Goal: Navigation & Orientation: Find specific page/section

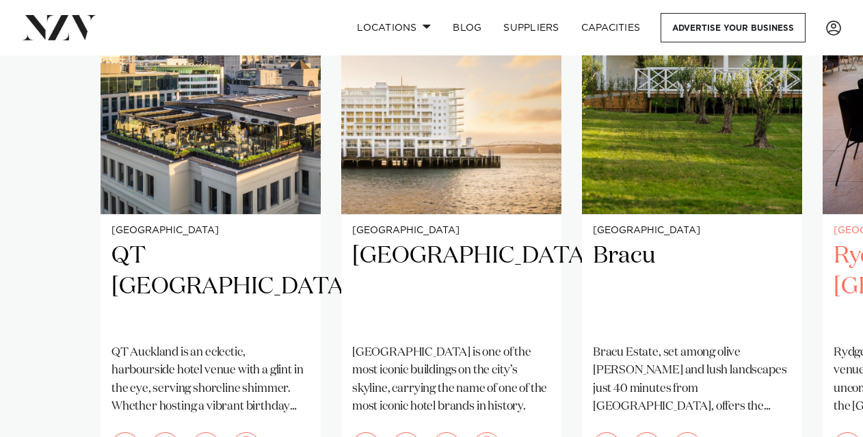
scroll to position [1245, 0]
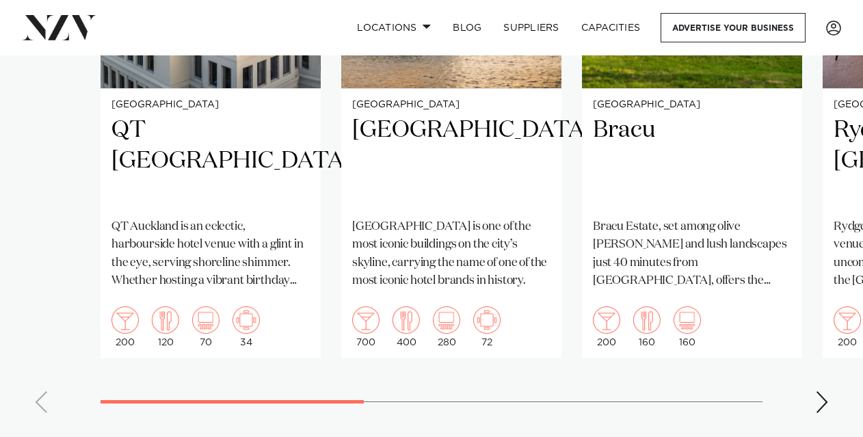
click at [822, 391] on div "Next slide" at bounding box center [822, 402] width 14 height 22
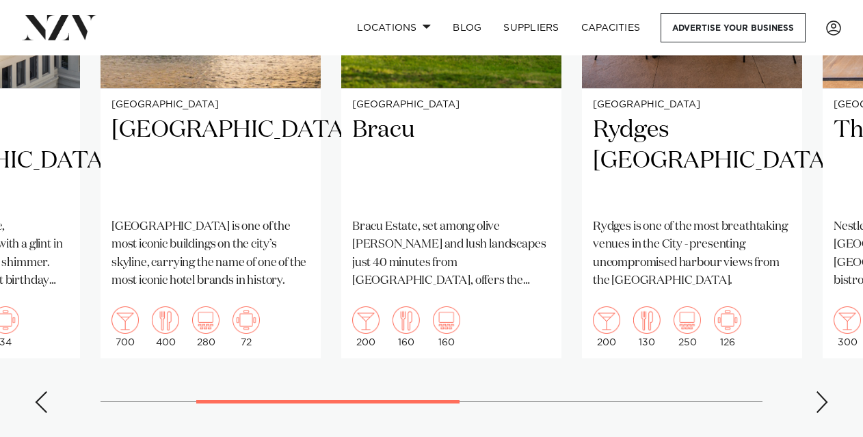
click at [822, 391] on div "Next slide" at bounding box center [822, 402] width 14 height 22
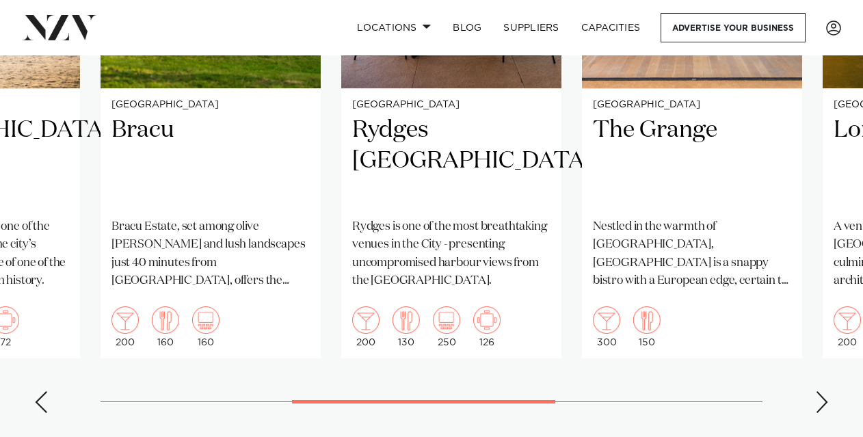
click at [822, 391] on div "Next slide" at bounding box center [822, 402] width 14 height 22
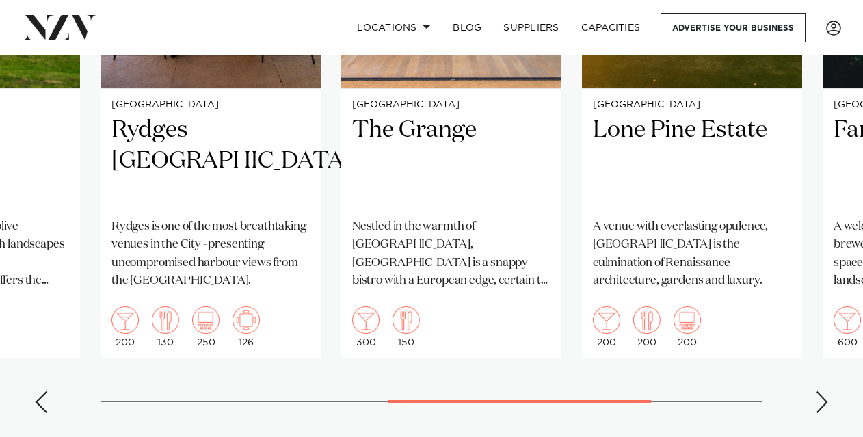
click at [822, 391] on div "Next slide" at bounding box center [822, 402] width 14 height 22
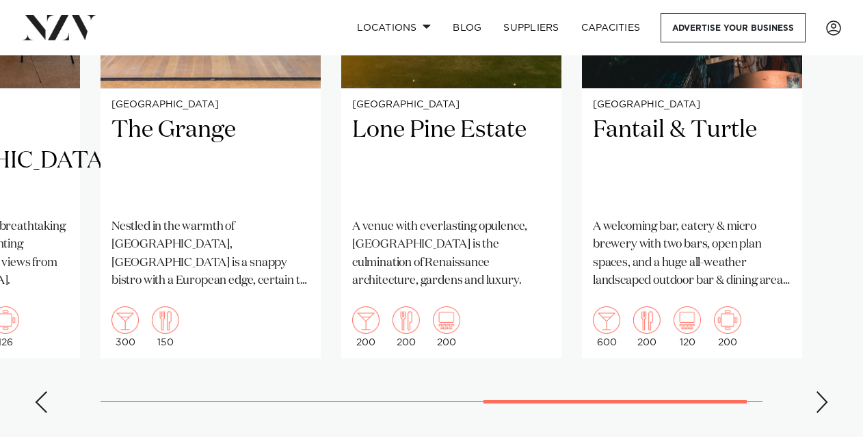
click at [822, 391] on div "Next slide" at bounding box center [822, 402] width 14 height 22
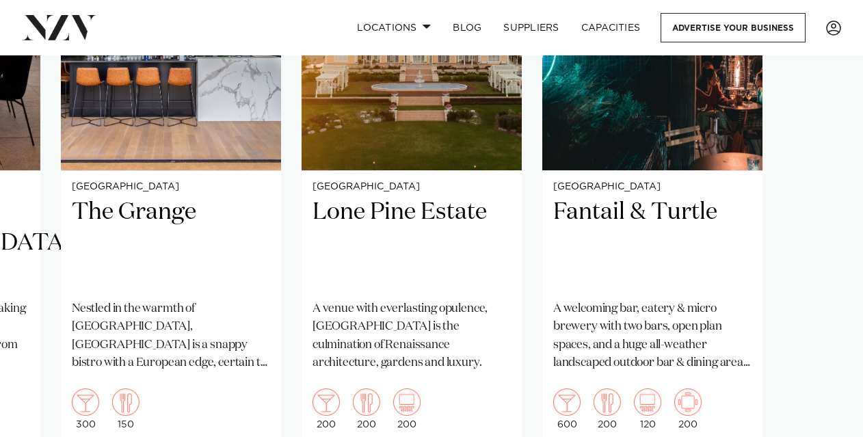
scroll to position [1171, 0]
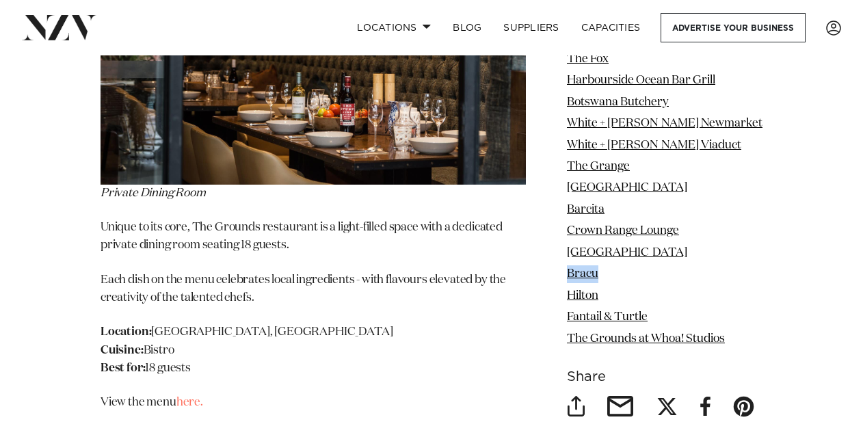
scroll to position [14537, 0]
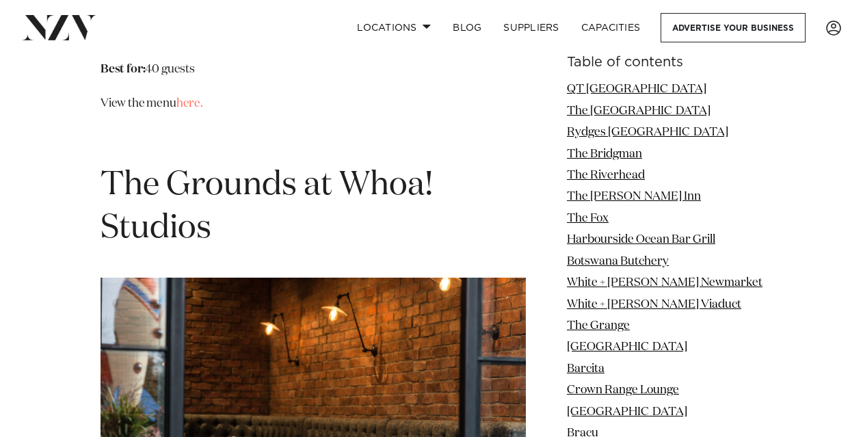
scroll to position [14343, 0]
